Goal: Transaction & Acquisition: Purchase product/service

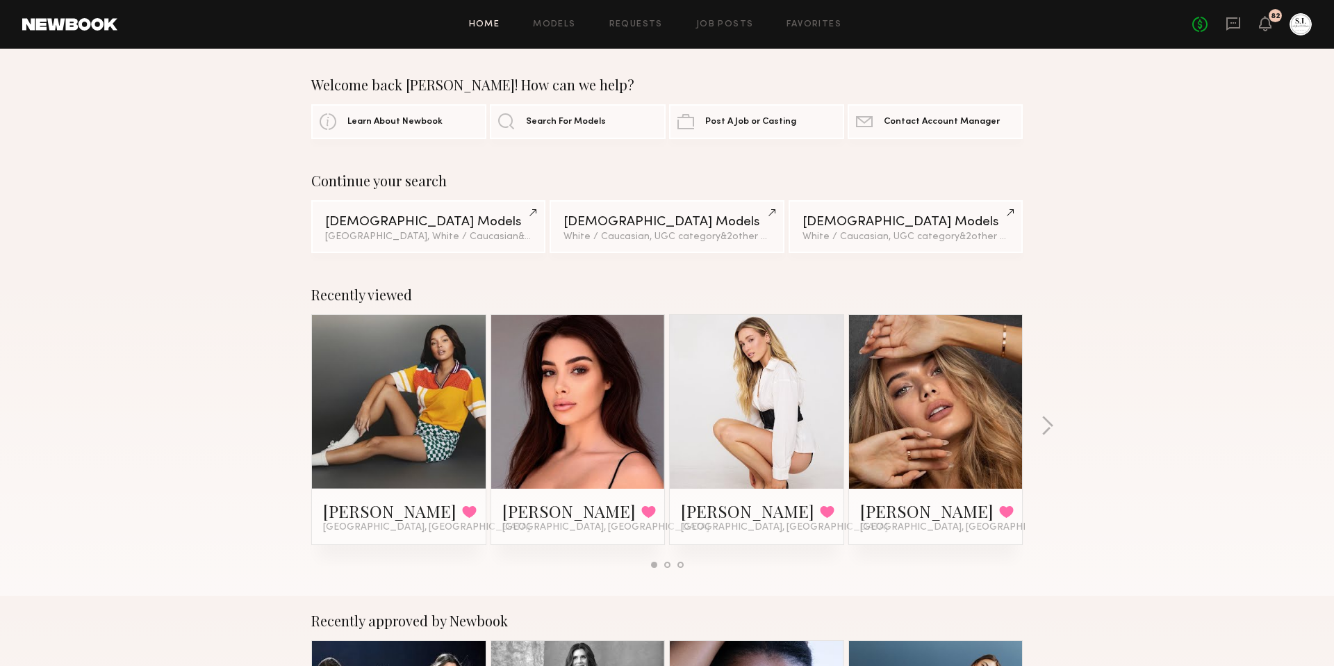
click at [771, 368] on link at bounding box center [756, 402] width 85 height 174
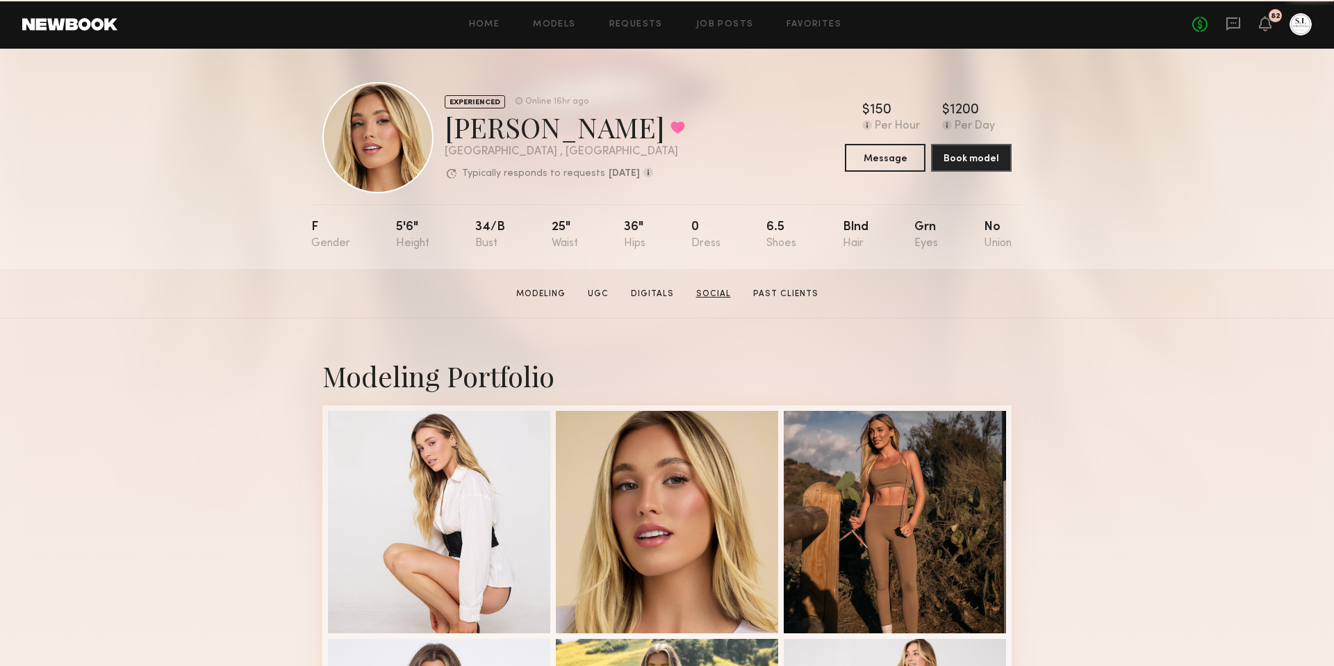
click at [713, 295] on link "Social" at bounding box center [714, 294] width 46 height 13
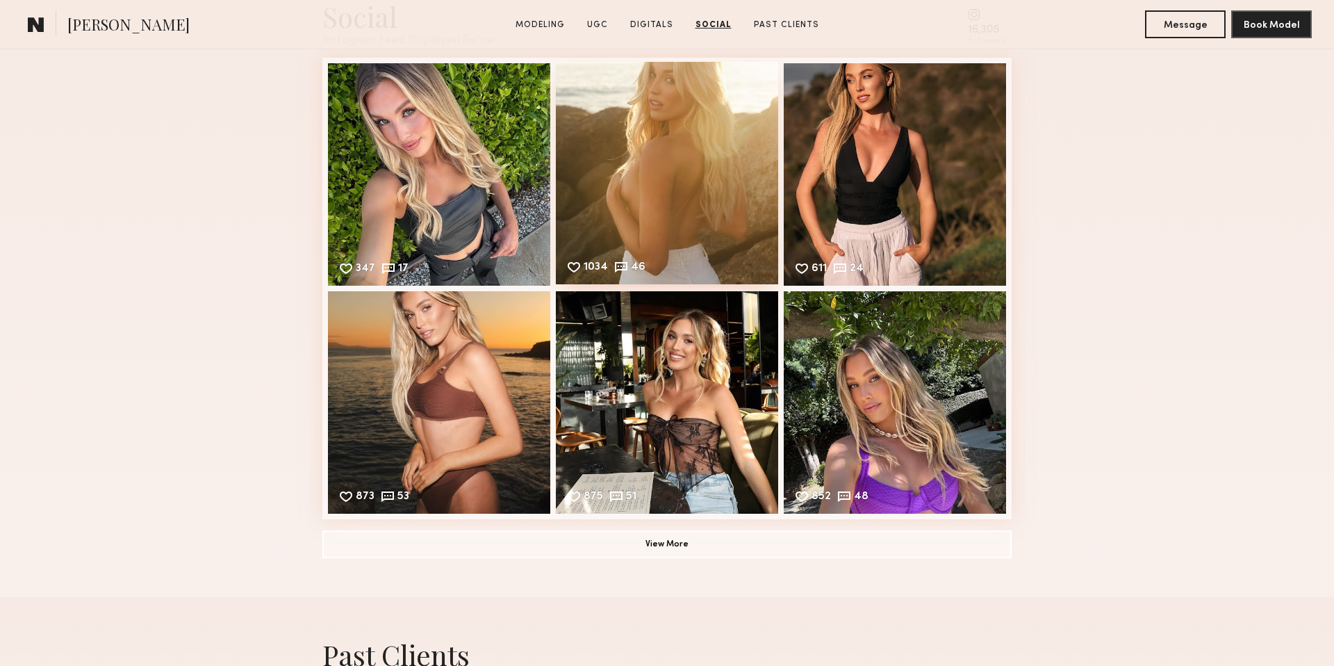
scroll to position [2656, 0]
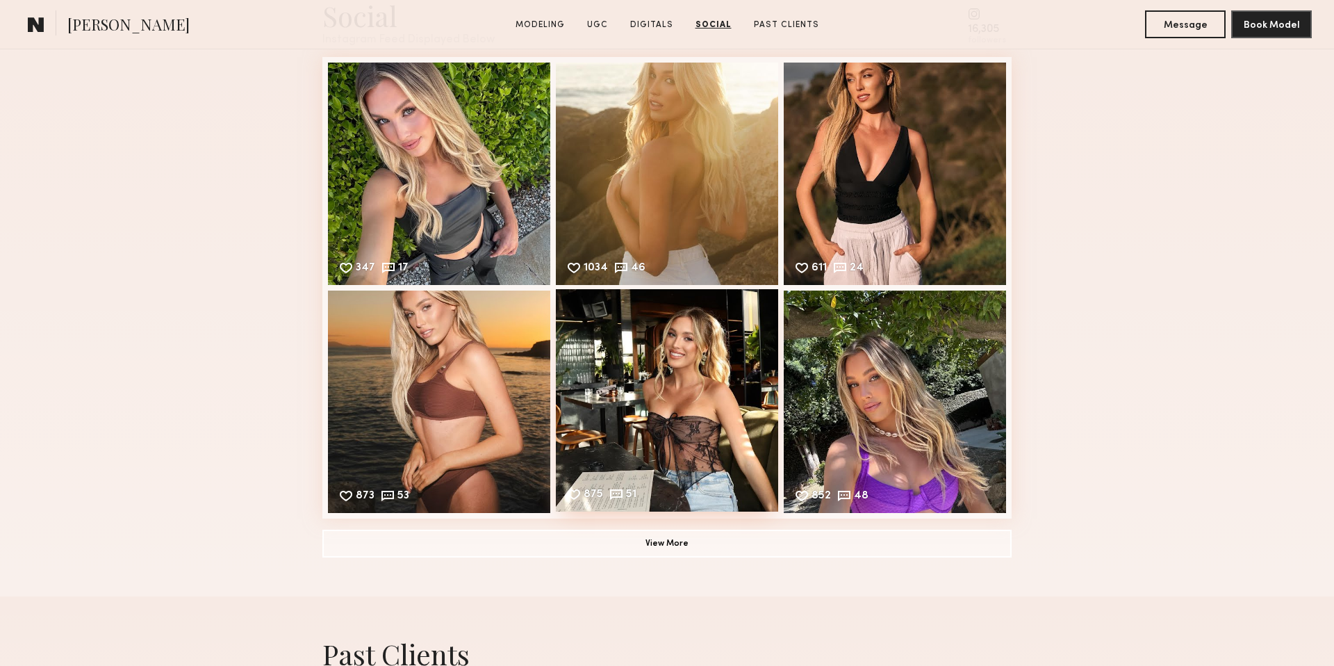
drag, startPoint x: 684, startPoint y: 397, endPoint x: 707, endPoint y: 349, distance: 52.8
click at [684, 397] on div "875 51 Likes & comments displayed to show model’s engagement" at bounding box center [667, 400] width 222 height 222
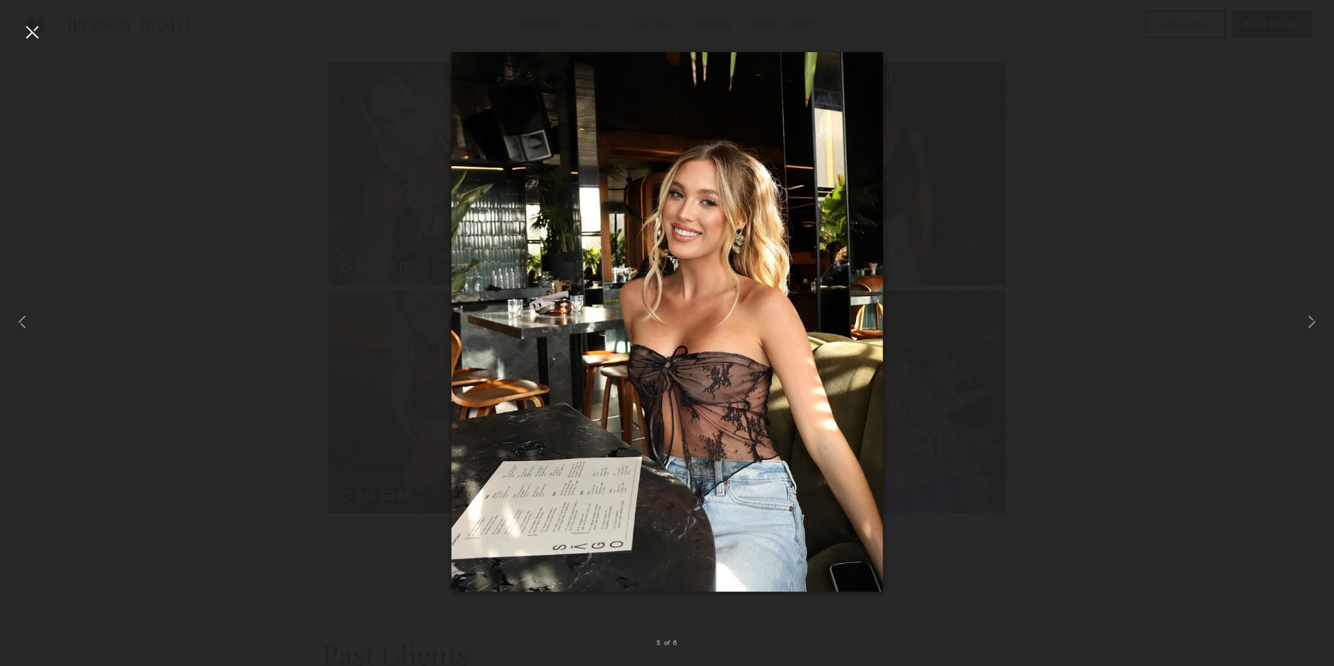
click at [39, 38] on div at bounding box center [32, 32] width 22 height 22
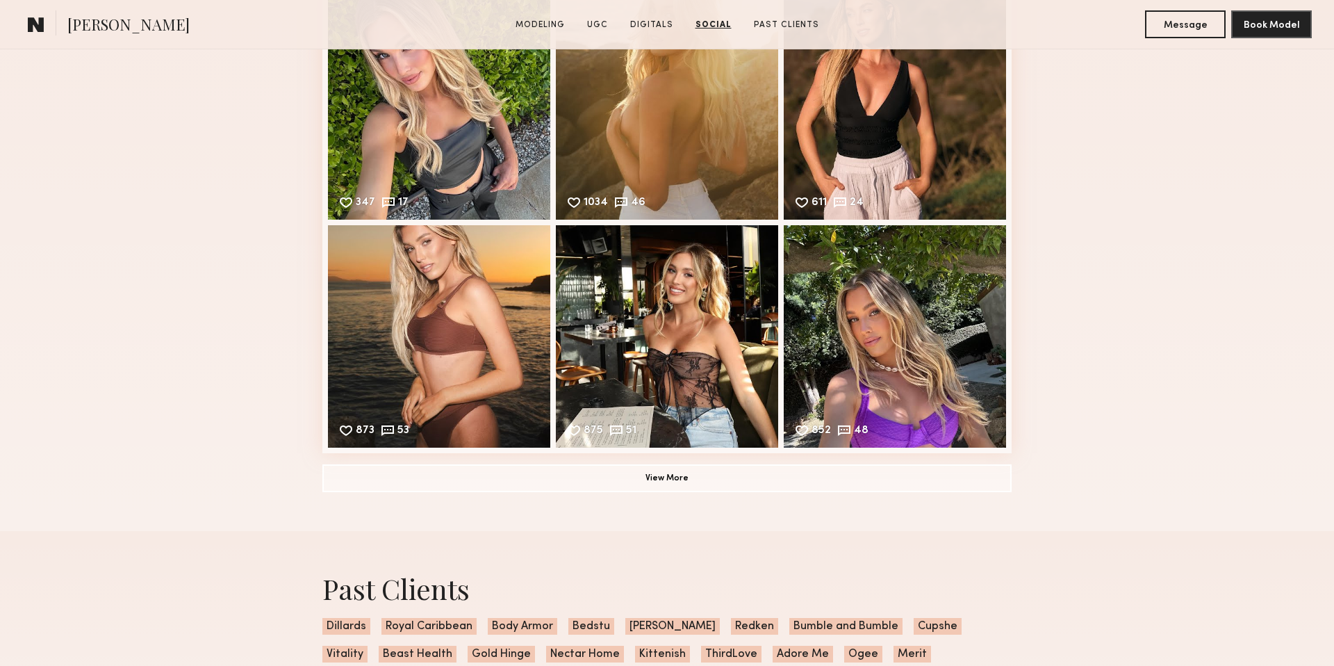
scroll to position [2727, 0]
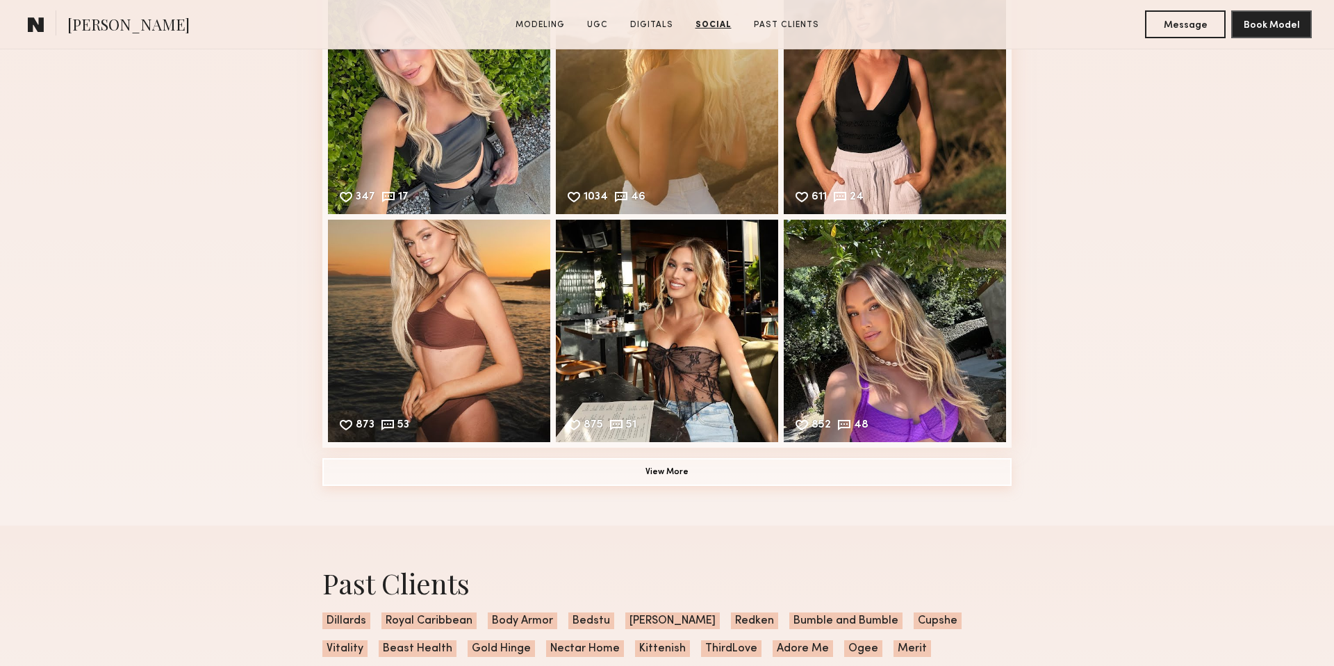
click at [655, 466] on button "View More" at bounding box center [666, 472] width 689 height 28
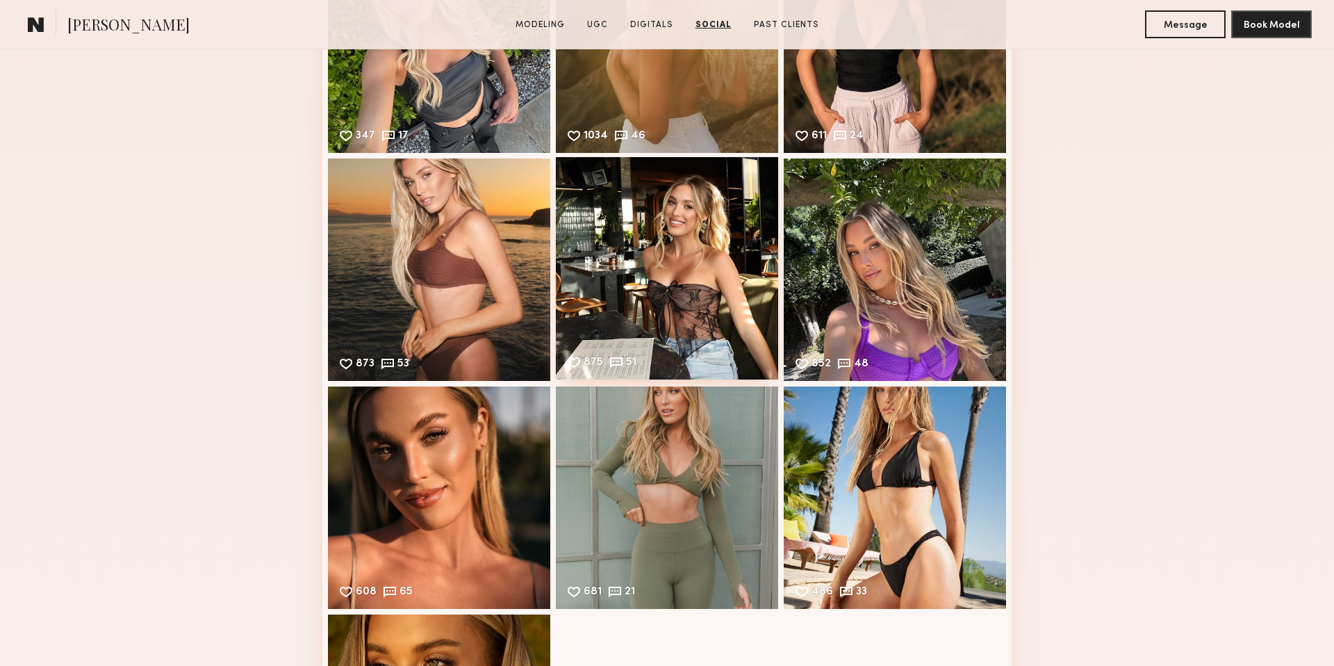
scroll to position [2791, 0]
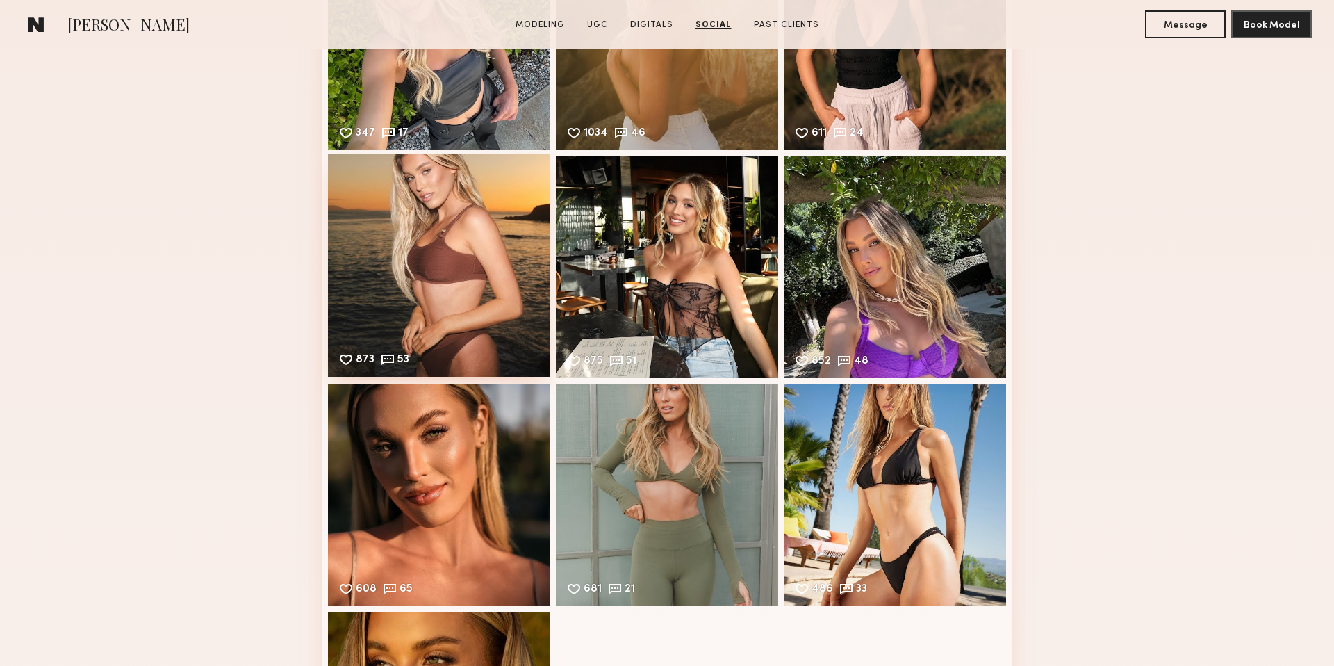
click at [432, 282] on div "873 53 Likes & comments displayed to show model’s engagement" at bounding box center [439, 265] width 222 height 222
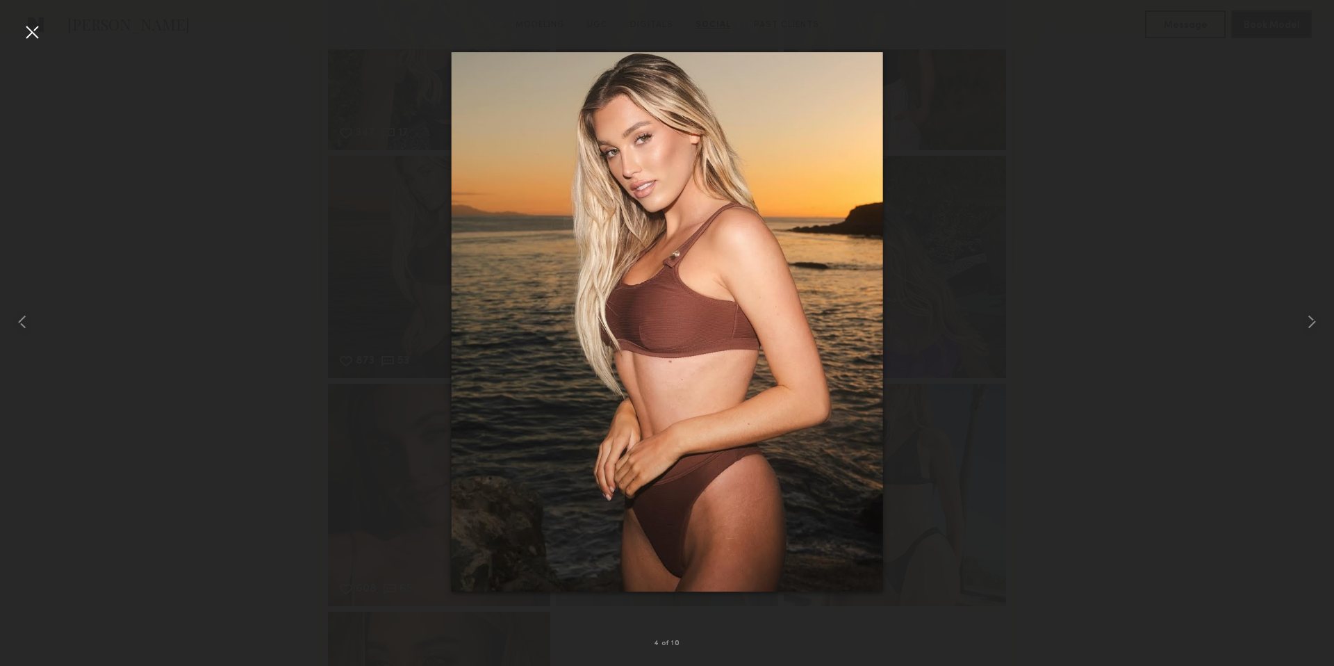
click at [22, 31] on div at bounding box center [32, 32] width 22 height 22
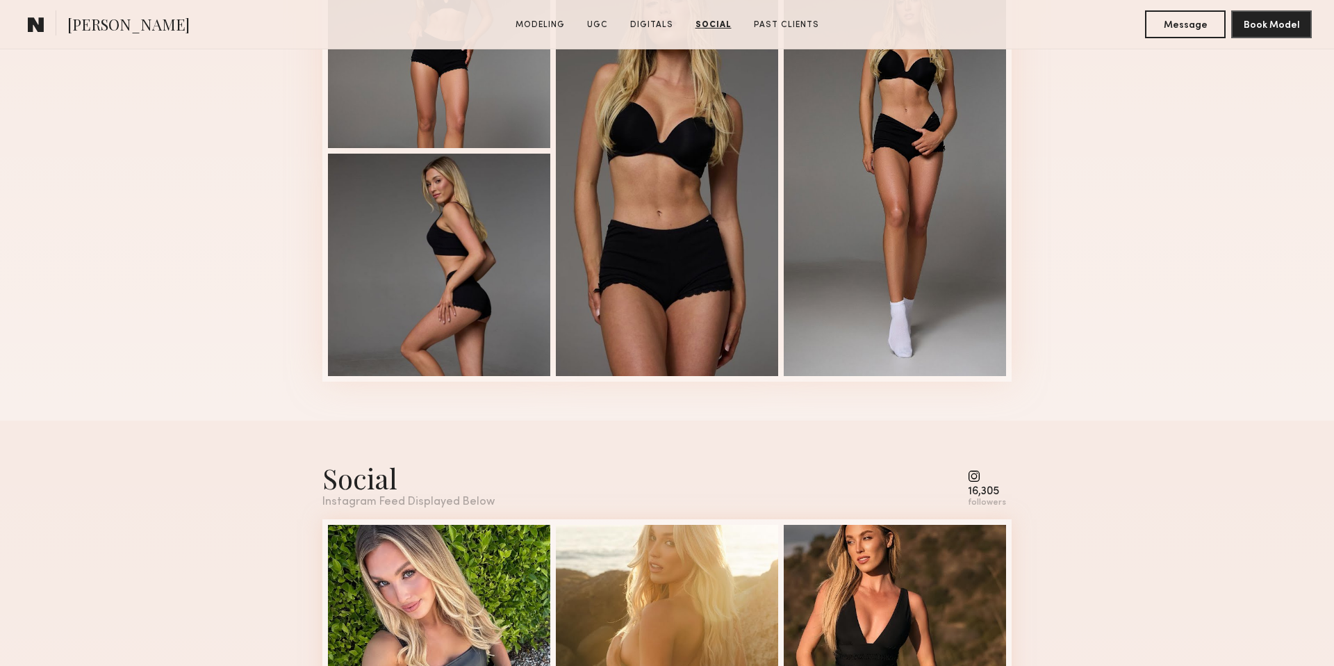
scroll to position [2160, 0]
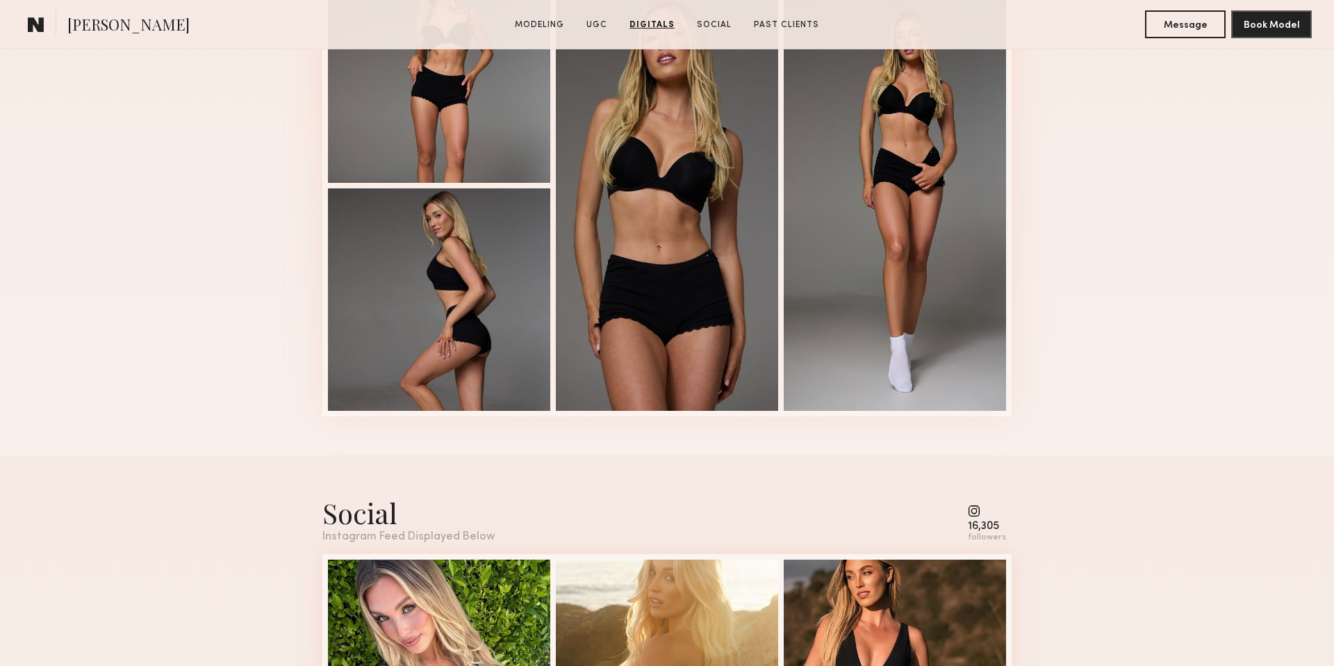
drag, startPoint x: 978, startPoint y: 512, endPoint x: 998, endPoint y: 530, distance: 27.1
click at [978, 512] on common-icon at bounding box center [987, 510] width 38 height 13
drag, startPoint x: 998, startPoint y: 531, endPoint x: 655, endPoint y: 511, distance: 343.8
click at [998, 531] on div "16,305 followers" at bounding box center [987, 523] width 38 height 38
click at [372, 517] on div "Social" at bounding box center [408, 512] width 172 height 37
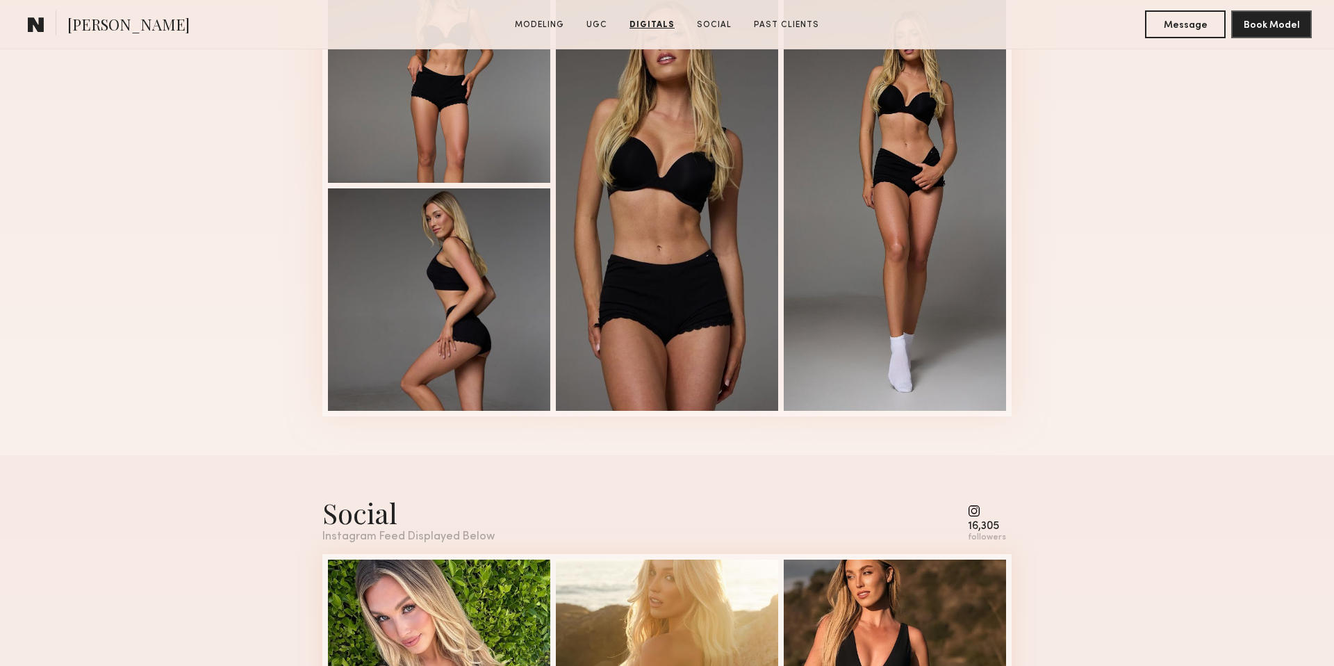
drag, startPoint x: 373, startPoint y: 533, endPoint x: 627, endPoint y: 495, distance: 256.5
click at [375, 533] on div "Instagram Feed Displayed Below" at bounding box center [408, 537] width 172 height 12
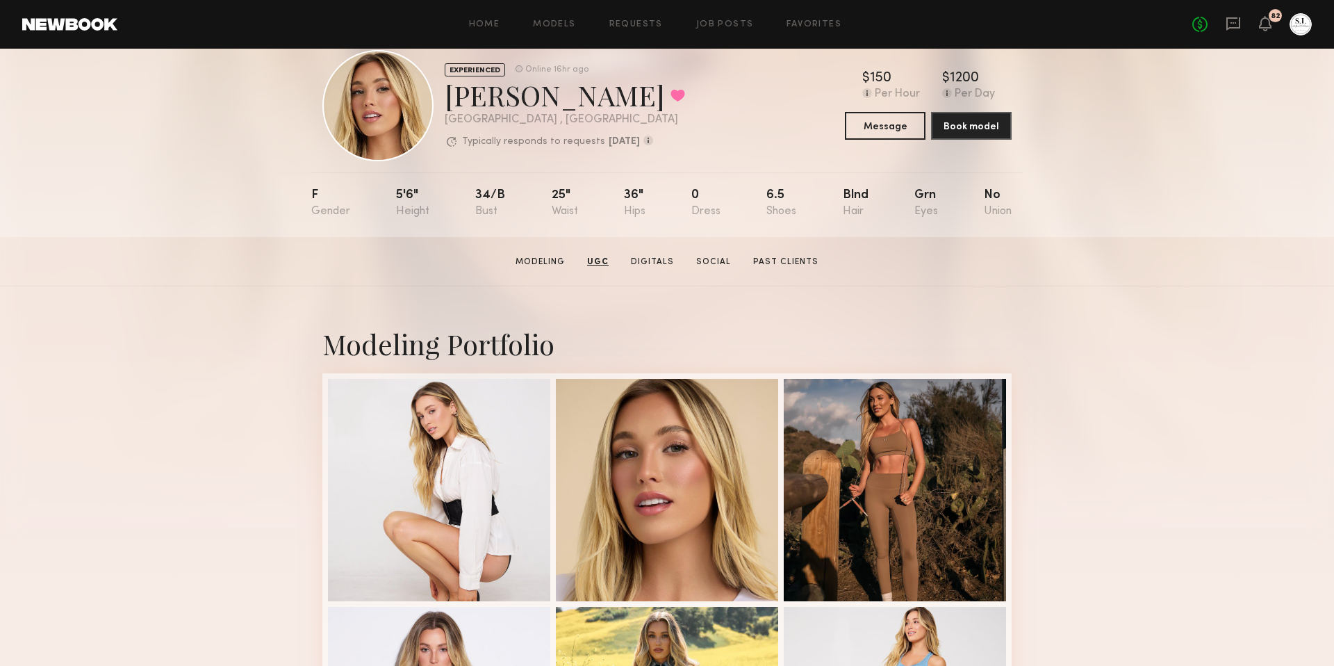
scroll to position [28, 0]
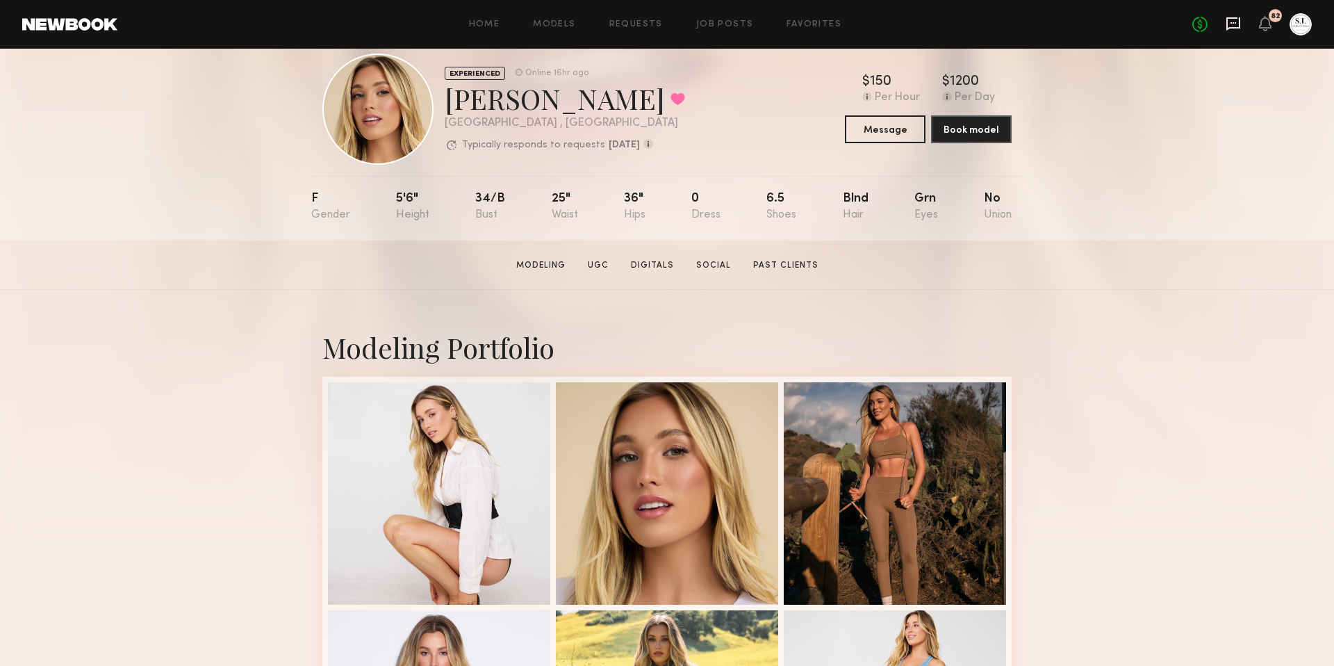
click at [1231, 26] on icon at bounding box center [1233, 23] width 15 height 15
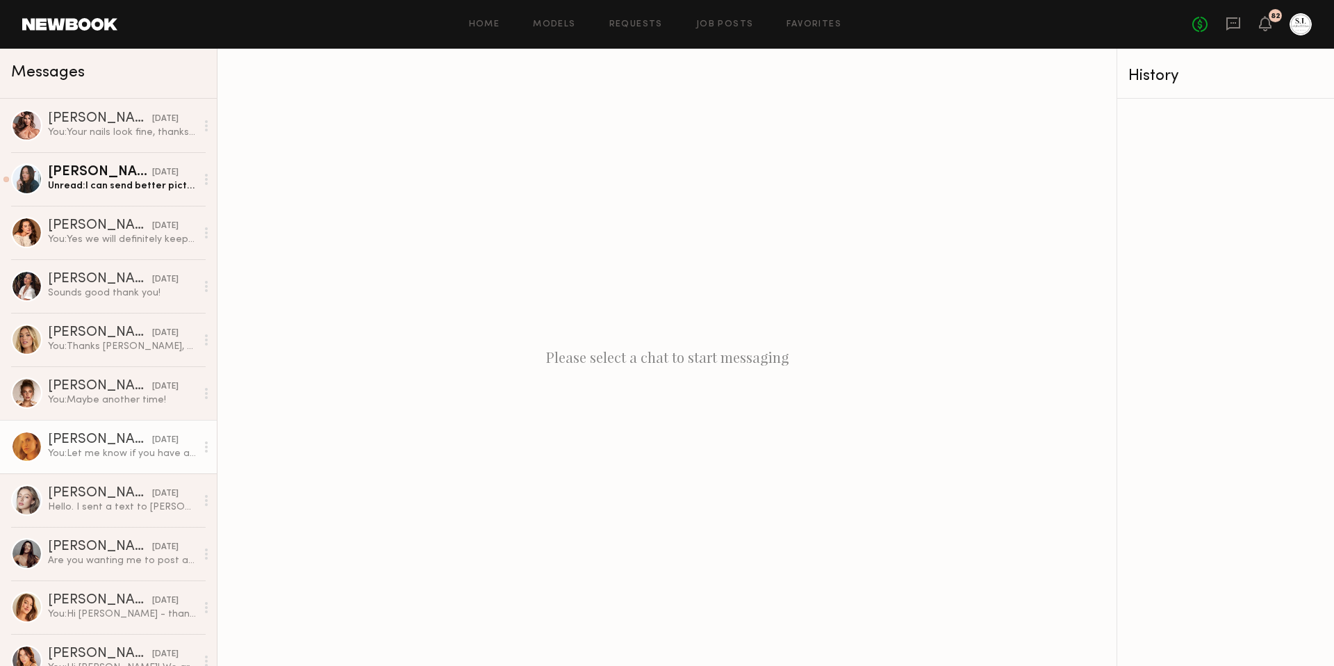
drag, startPoint x: 110, startPoint y: 441, endPoint x: 121, endPoint y: 434, distance: 12.8
click at [110, 441] on div "Kat S." at bounding box center [100, 440] width 104 height 14
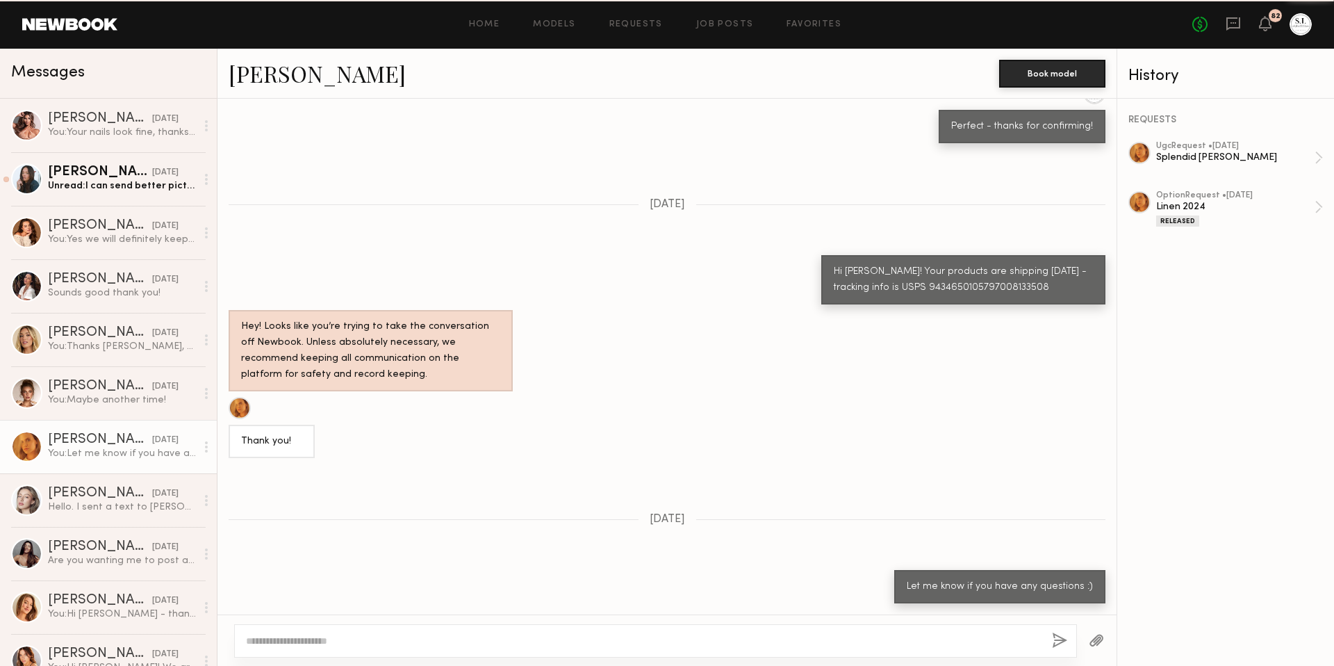
scroll to position [947, 0]
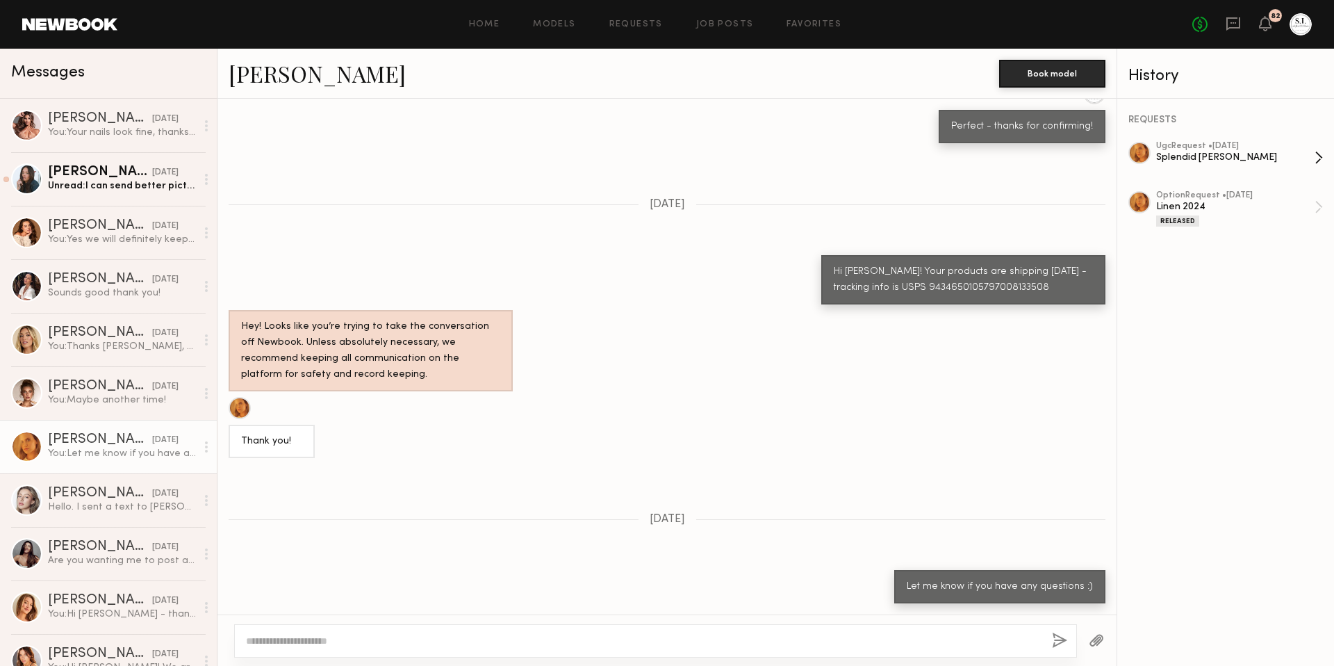
click at [1185, 145] on div "ugc Request • 09/26/2025" at bounding box center [1235, 146] width 158 height 9
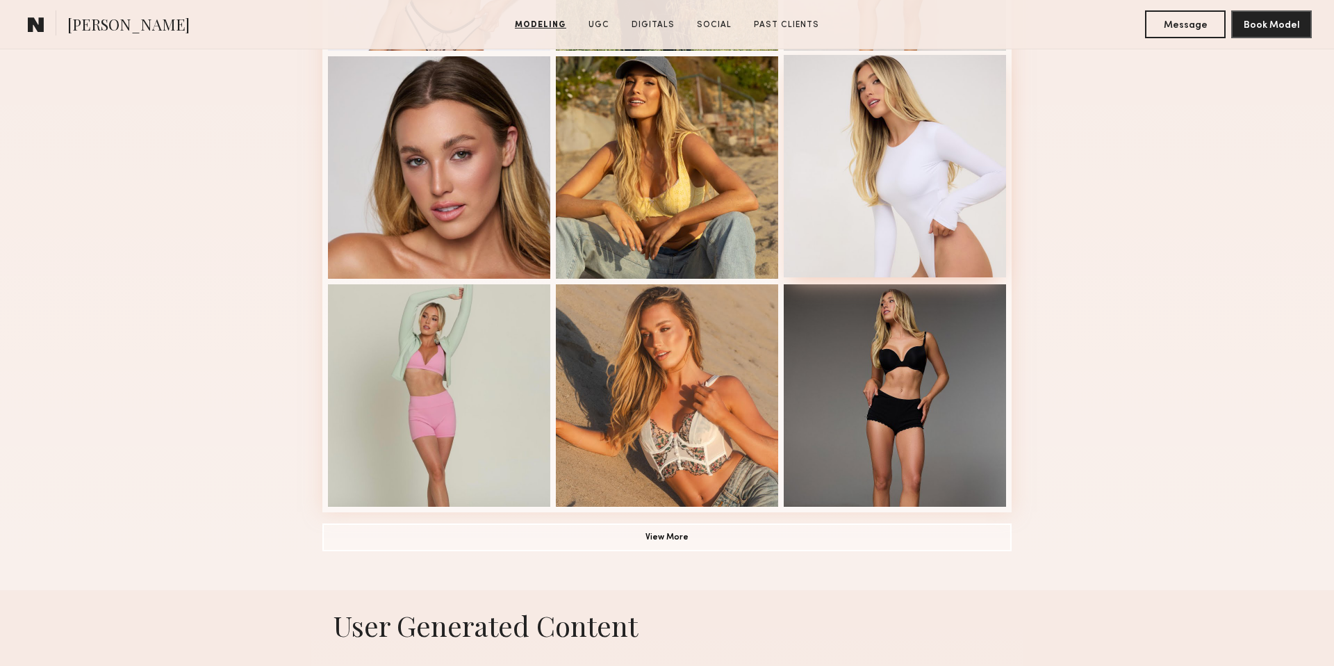
scroll to position [852, 0]
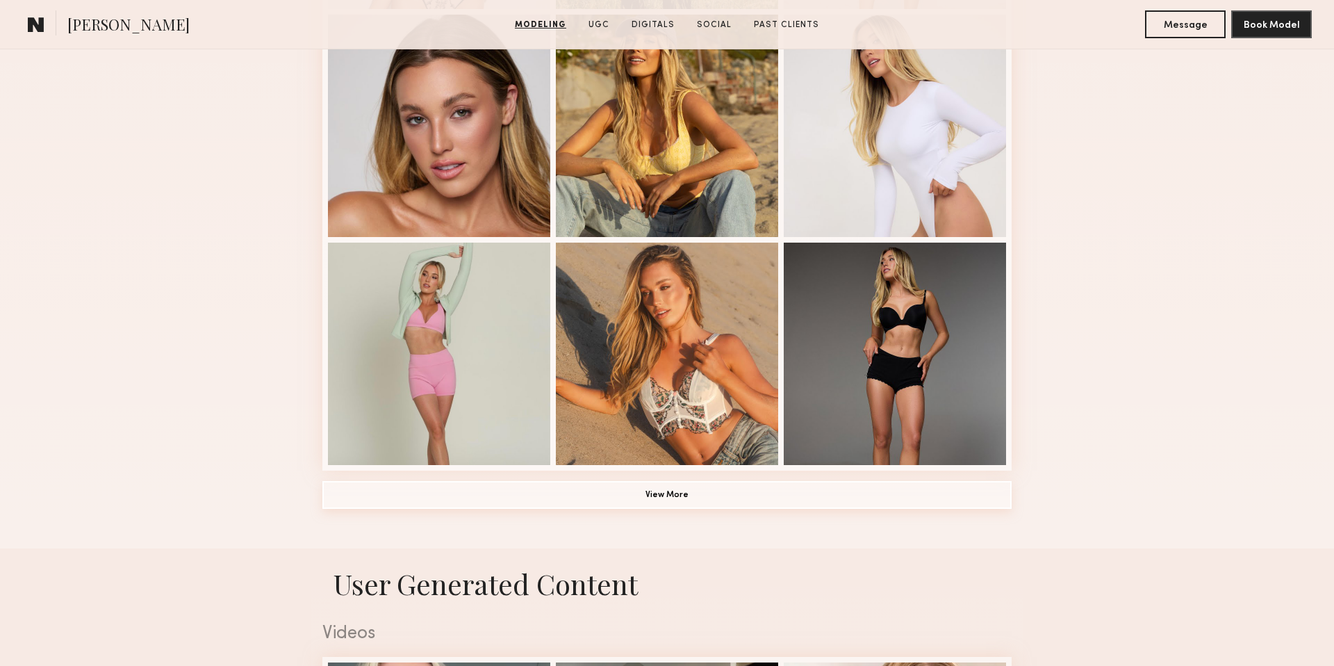
click at [732, 489] on button "View More" at bounding box center [666, 495] width 689 height 28
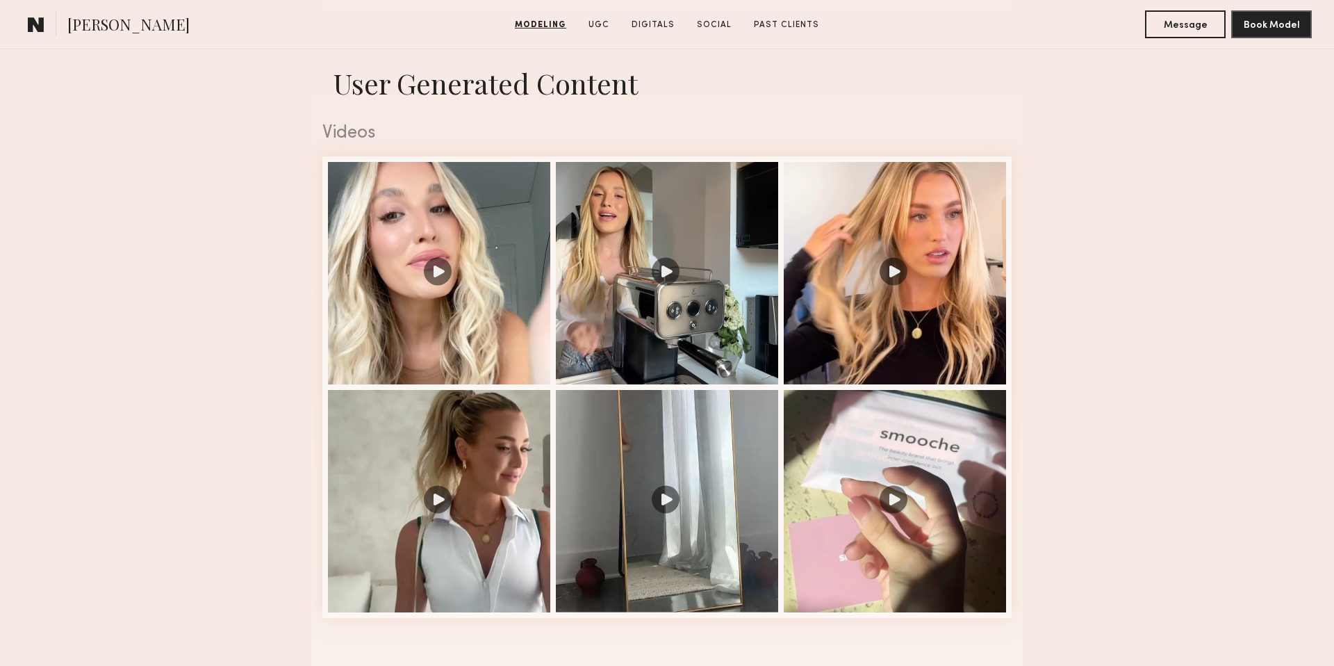
scroll to position [2582, 0]
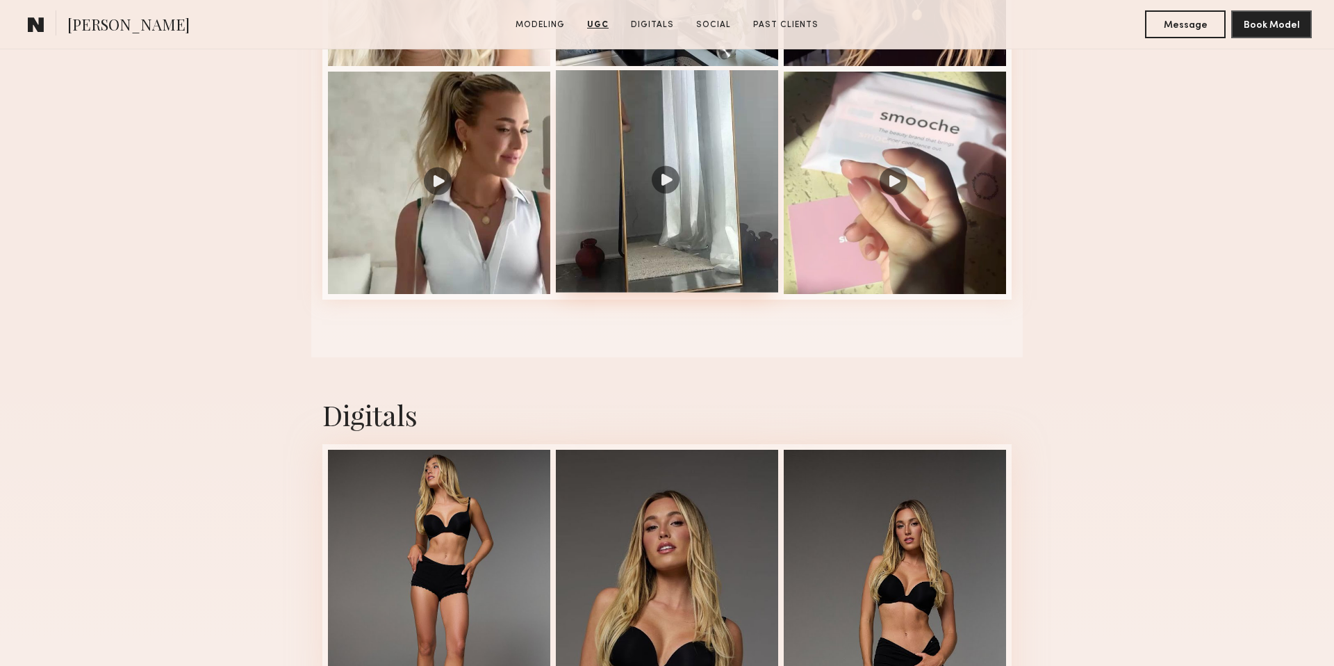
click at [697, 181] on div at bounding box center [667, 181] width 222 height 222
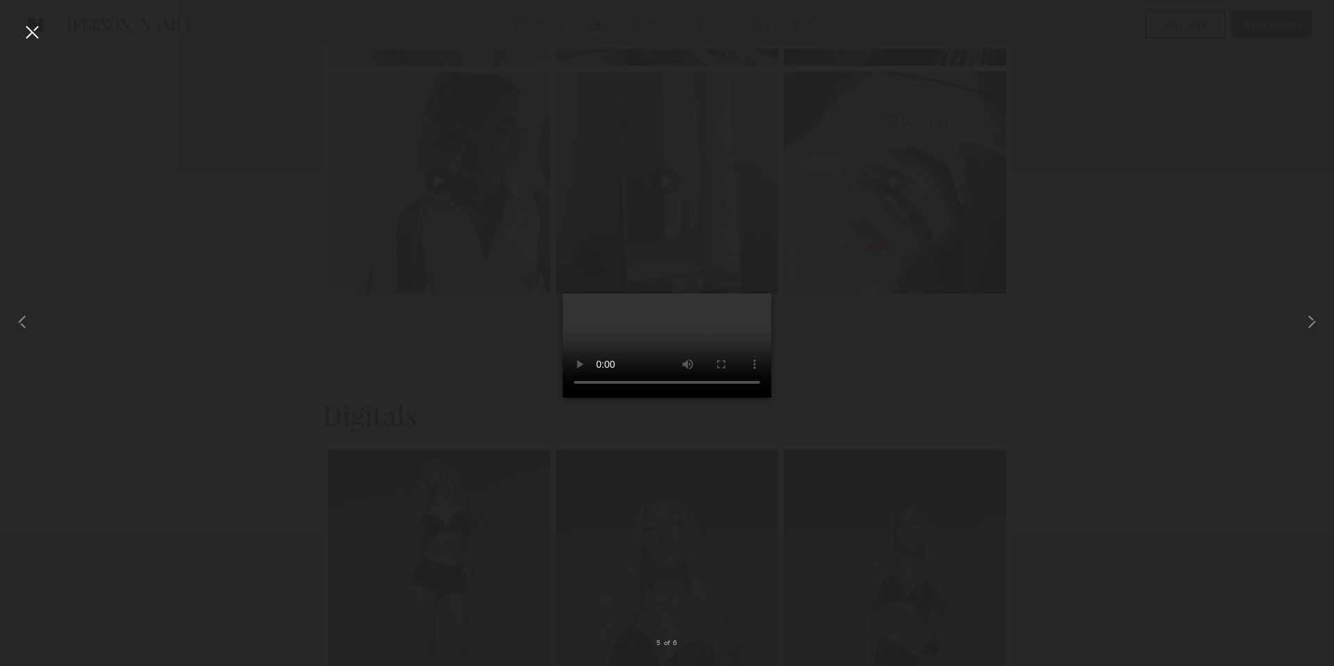
click at [35, 33] on div at bounding box center [32, 32] width 22 height 22
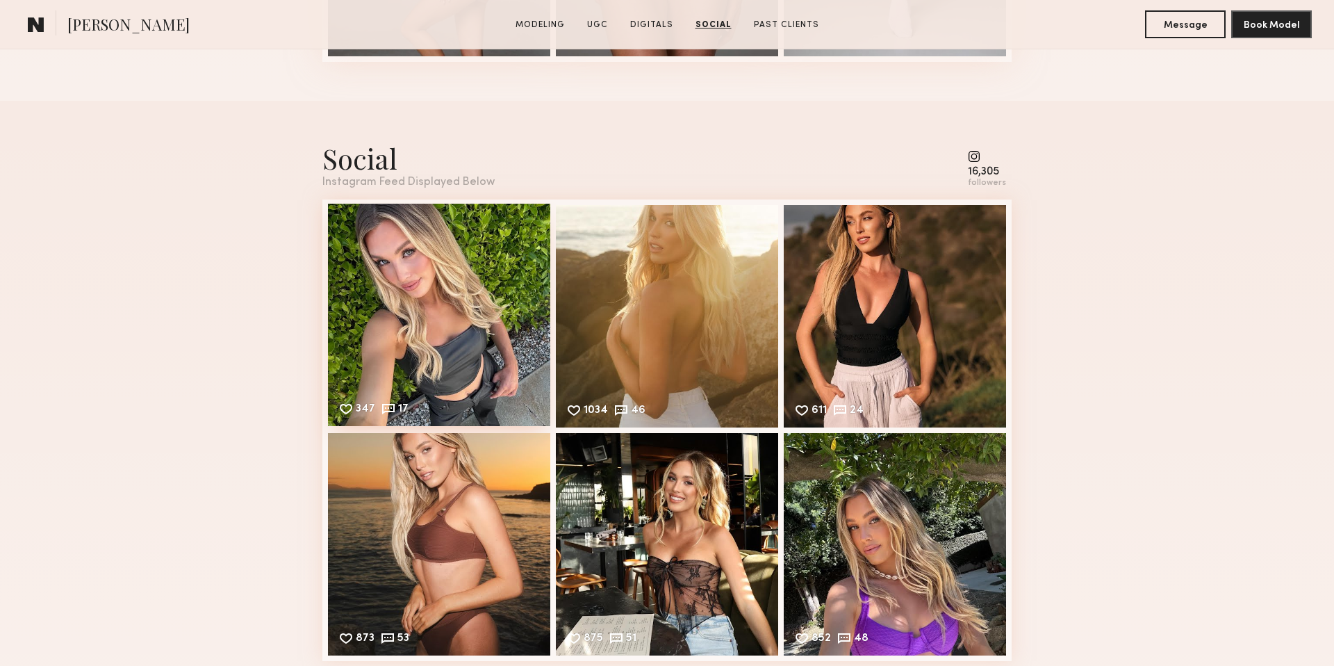
click at [472, 327] on div "347 17 Likes & comments displayed to show model’s engagement" at bounding box center [439, 315] width 222 height 222
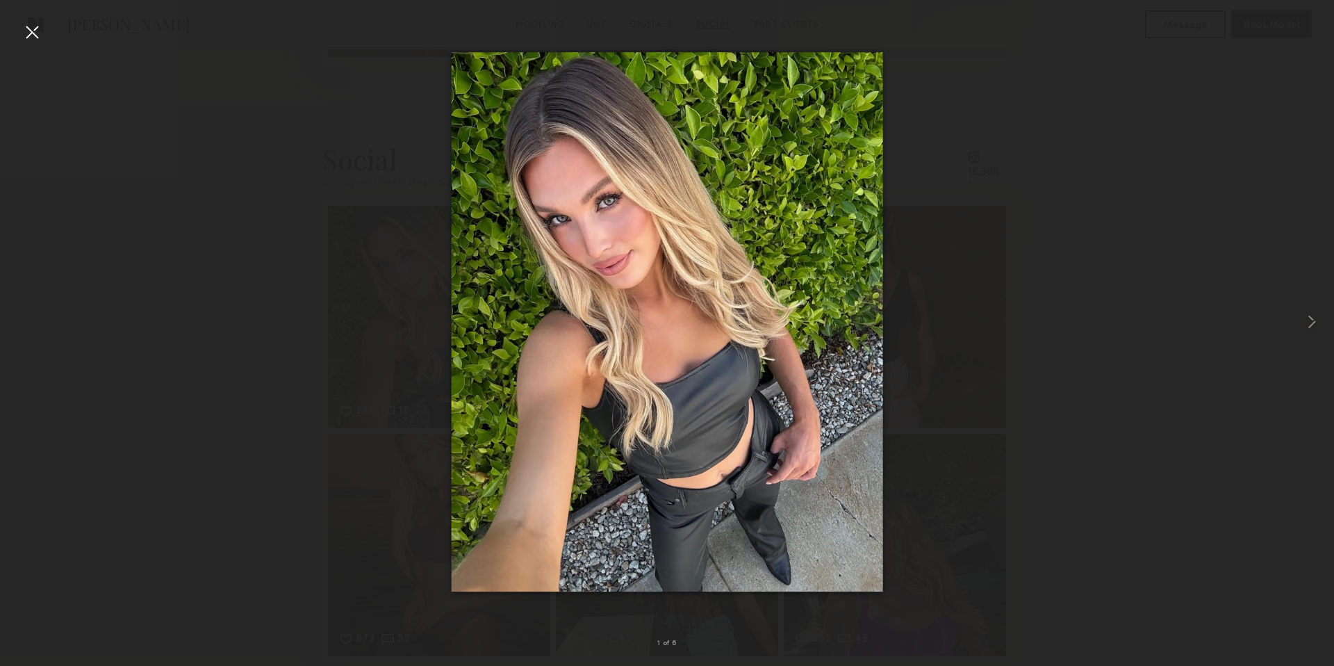
click at [960, 555] on div at bounding box center [667, 321] width 1334 height 599
click at [691, 490] on img at bounding box center [667, 321] width 431 height 539
click at [40, 31] on div at bounding box center [32, 32] width 22 height 22
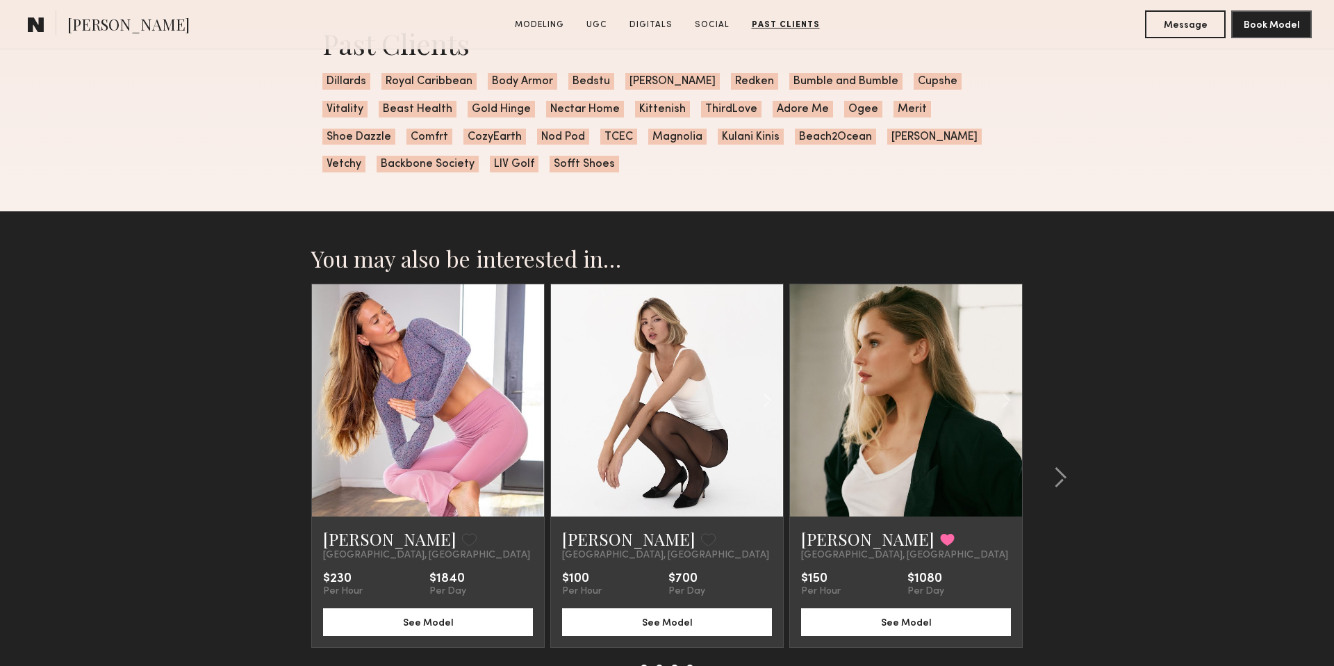
scroll to position [4181, 0]
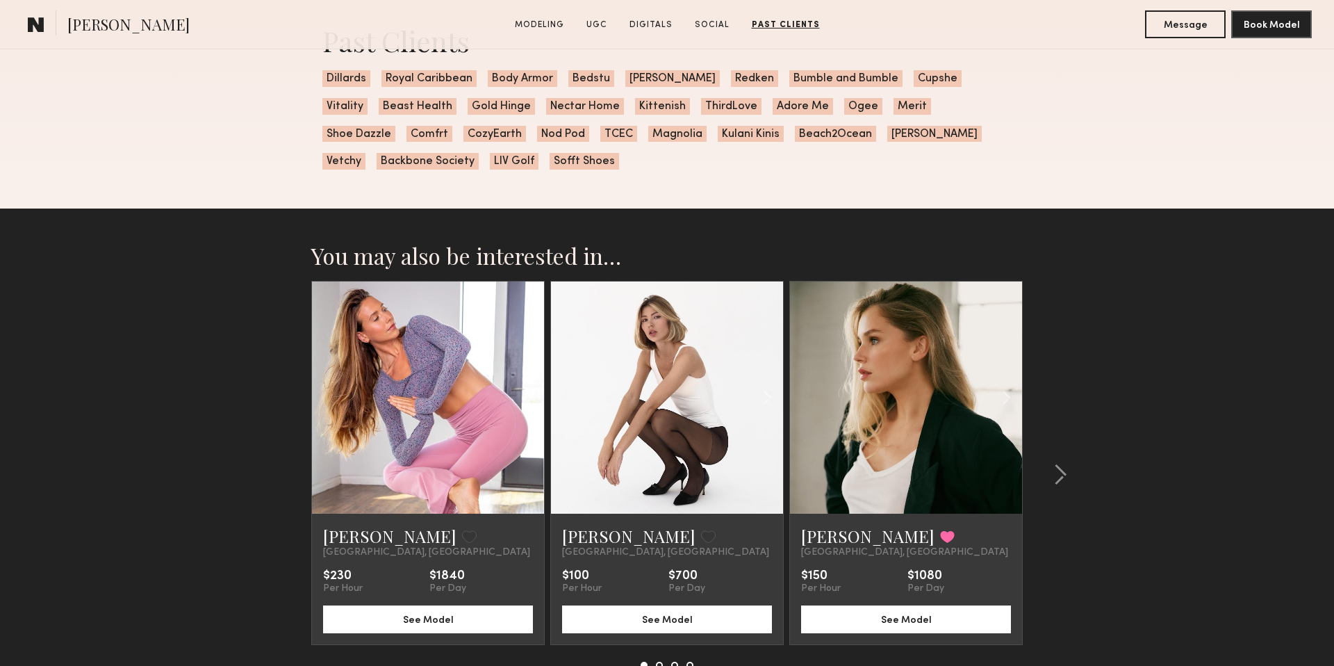
click at [623, 394] on div at bounding box center [667, 397] width 232 height 232
click at [602, 536] on link "[PERSON_NAME]" at bounding box center [628, 536] width 133 height 22
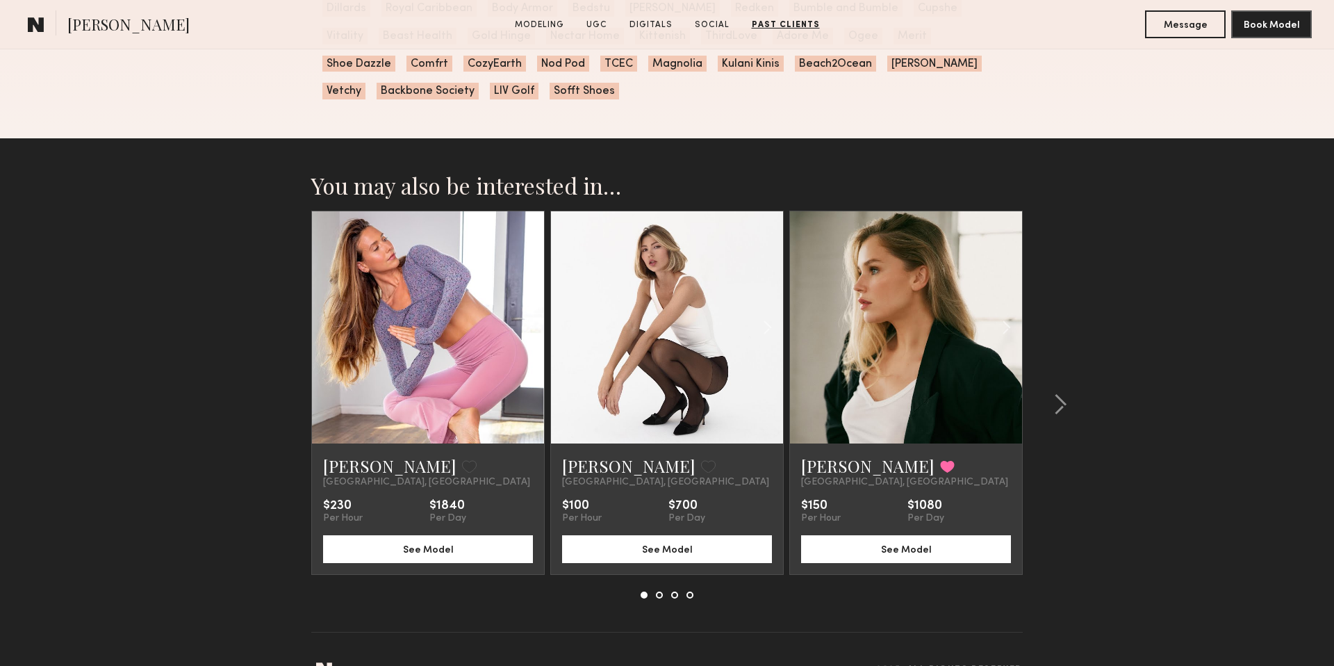
scroll to position [4286, 0]
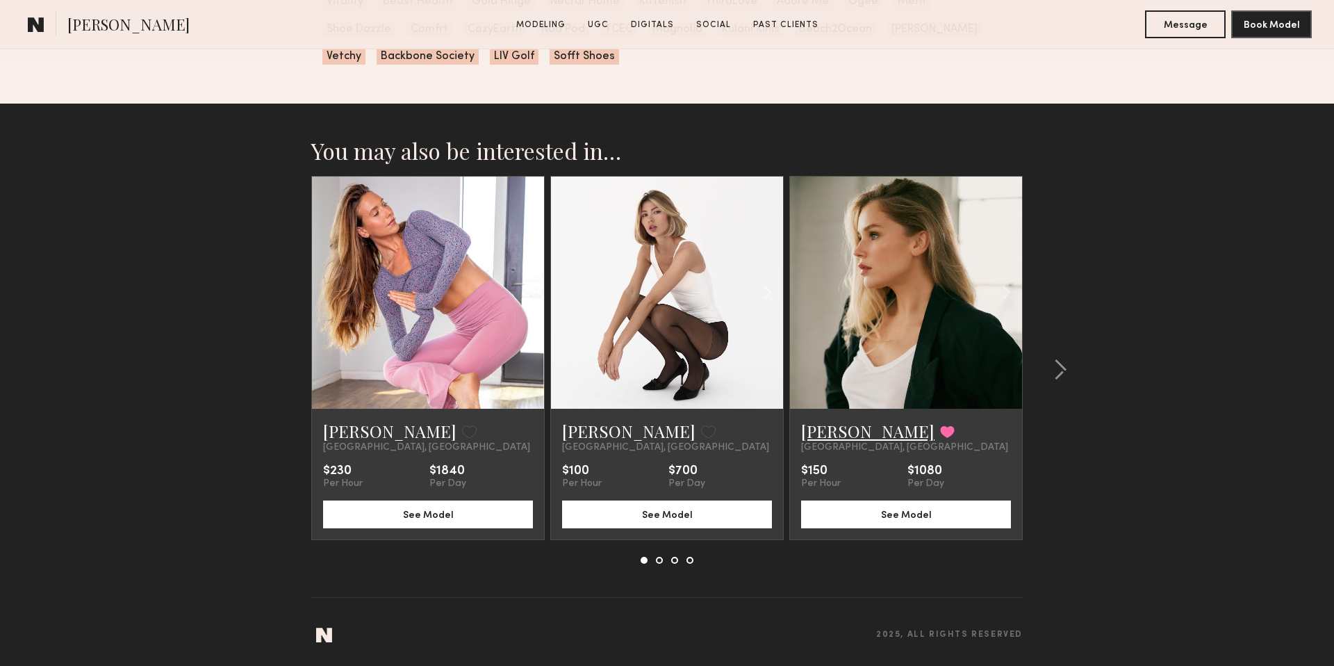
click at [828, 435] on link "[PERSON_NAME]" at bounding box center [867, 431] width 133 height 22
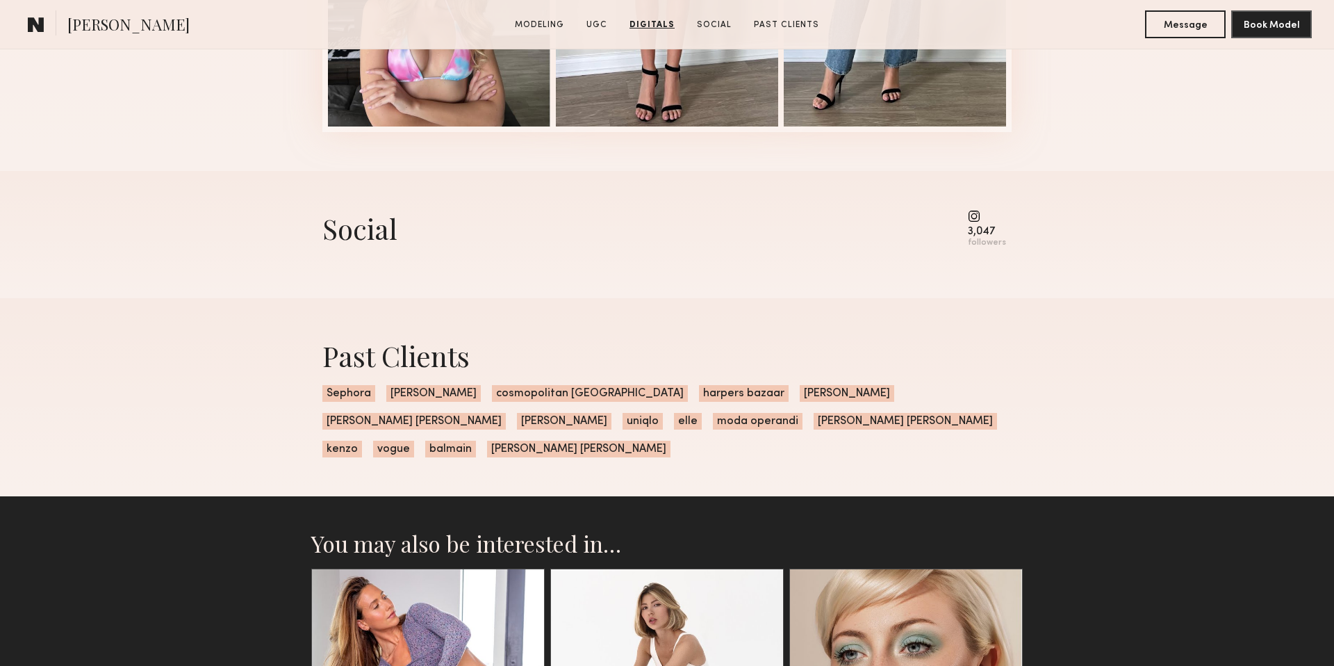
scroll to position [3619, 0]
